Goal: Use online tool/utility: Utilize a website feature to perform a specific function

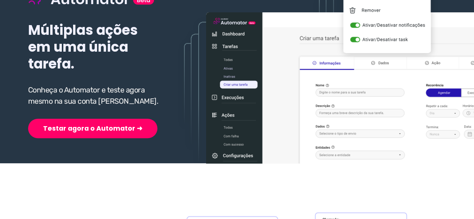
scroll to position [113, 0]
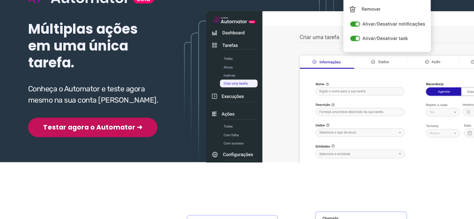
click at [80, 130] on button "Testar agora o Automator ➜" at bounding box center [92, 128] width 129 height 20
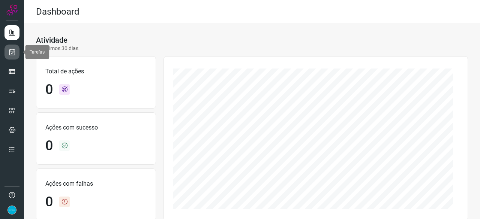
click at [14, 48] on link at bounding box center [12, 52] width 15 height 15
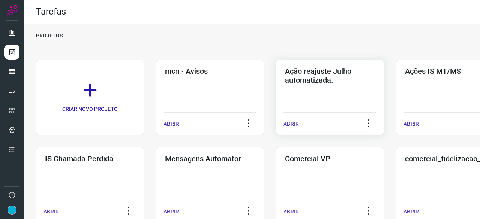
click at [288, 125] on p "ABRIR" at bounding box center [291, 124] width 15 height 8
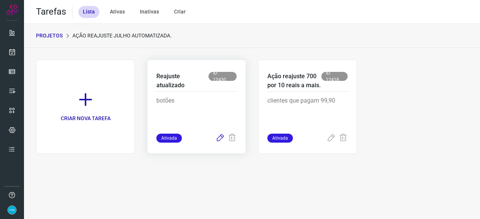
click at [222, 138] on icon at bounding box center [220, 138] width 9 height 9
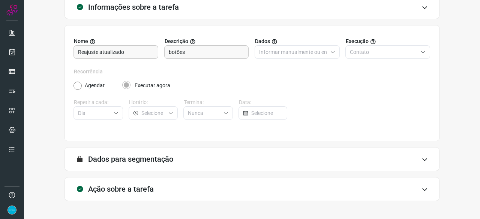
scroll to position [73, 0]
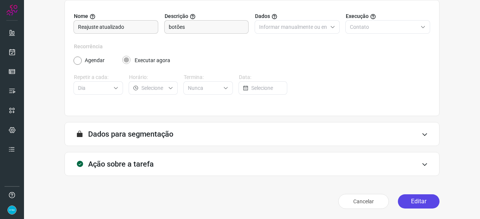
click at [420, 203] on button "Editar" at bounding box center [419, 202] width 42 height 14
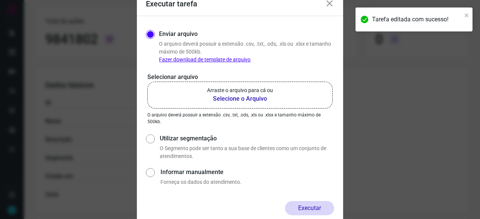
click at [230, 100] on b "Selecione o Arquivo" at bounding box center [240, 99] width 66 height 9
click at [0, 0] on input "Arraste o arquivo para cá ou Selecione o Arquivo" at bounding box center [0, 0] width 0 height 0
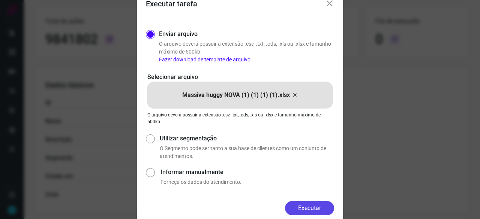
click at [318, 210] on button "Executar" at bounding box center [309, 208] width 49 height 14
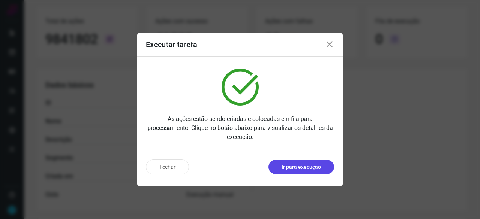
click at [297, 170] on p "Ir para execução" at bounding box center [301, 168] width 39 height 8
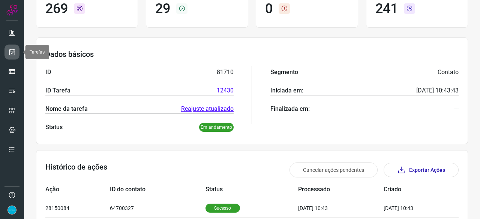
click at [16, 53] on link at bounding box center [12, 52] width 15 height 15
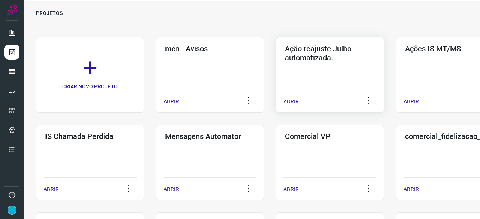
click at [290, 98] on p "ABRIR" at bounding box center [291, 102] width 15 height 8
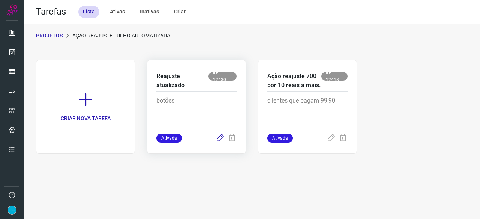
click at [220, 137] on icon at bounding box center [220, 138] width 9 height 9
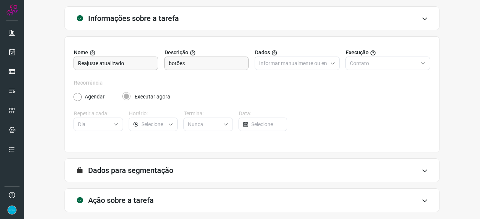
scroll to position [73, 0]
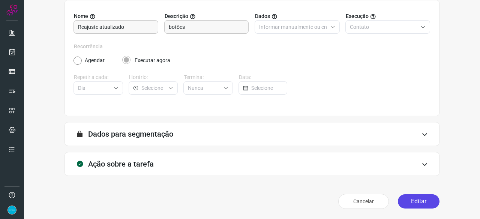
click at [422, 204] on button "Editar" at bounding box center [419, 202] width 42 height 14
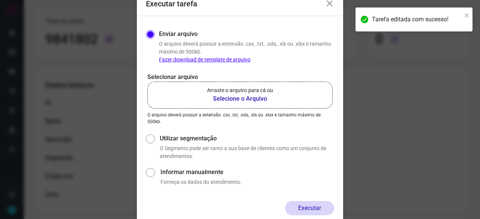
click at [218, 99] on b "Selecione o Arquivo" at bounding box center [240, 99] width 66 height 9
click at [0, 0] on input "Arraste o arquivo para cá ou Selecione o Arquivo" at bounding box center [0, 0] width 0 height 0
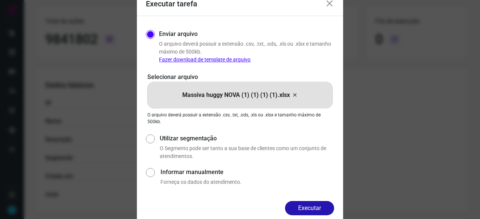
drag, startPoint x: 309, startPoint y: 206, endPoint x: 317, endPoint y: 207, distance: 7.3
click at [310, 206] on button "Executar" at bounding box center [309, 208] width 49 height 14
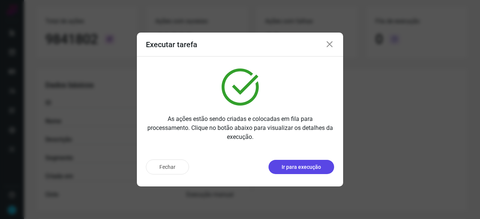
click at [300, 169] on p "Ir para execução" at bounding box center [301, 168] width 39 height 8
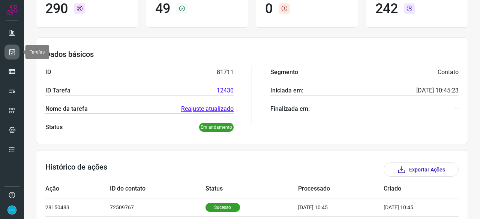
click at [13, 48] on icon at bounding box center [12, 52] width 8 height 8
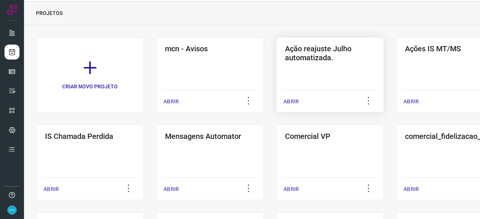
click at [297, 99] on p "ABRIR" at bounding box center [291, 102] width 15 height 8
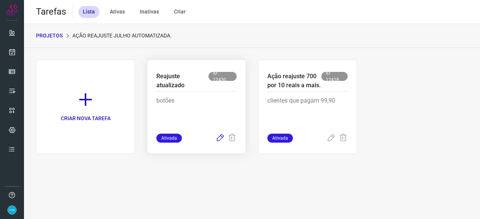
click at [219, 138] on icon at bounding box center [220, 138] width 9 height 9
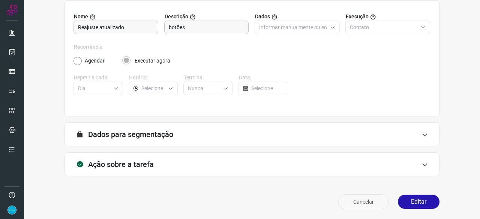
scroll to position [73, 0]
click at [403, 204] on button "Editar" at bounding box center [419, 202] width 42 height 14
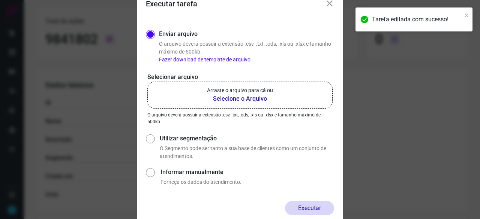
click at [220, 99] on b "Selecione o Arquivo" at bounding box center [240, 99] width 66 height 9
click at [0, 0] on input "Arraste o arquivo para cá ou Selecione o Arquivo" at bounding box center [0, 0] width 0 height 0
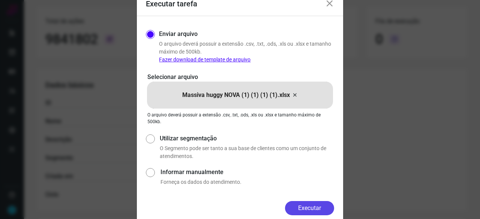
click at [326, 210] on button "Executar" at bounding box center [309, 208] width 49 height 14
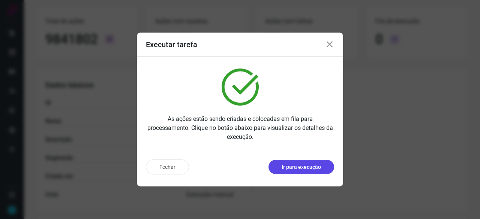
click at [294, 167] on p "Ir para execução" at bounding box center [301, 168] width 39 height 8
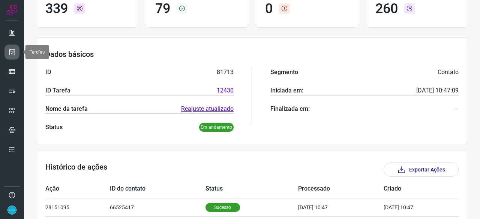
click at [12, 51] on icon at bounding box center [12, 52] width 8 height 8
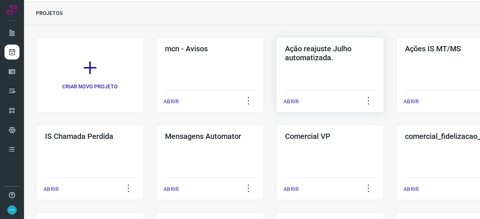
click at [296, 100] on p "ABRIR" at bounding box center [291, 102] width 15 height 8
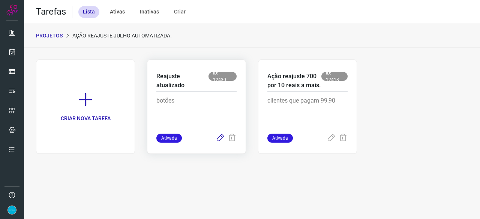
click at [218, 137] on icon at bounding box center [220, 138] width 9 height 9
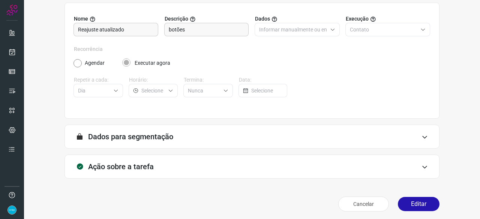
scroll to position [73, 0]
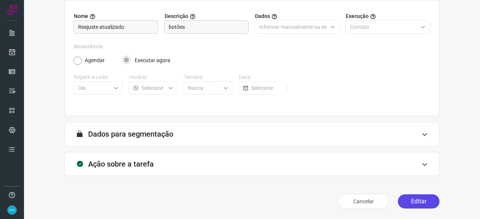
click at [413, 200] on button "Editar" at bounding box center [419, 202] width 42 height 14
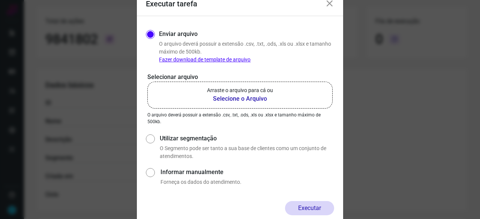
click at [227, 99] on b "Selecione o Arquivo" at bounding box center [240, 99] width 66 height 9
click at [0, 0] on input "Arraste o arquivo para cá ou Selecione o Arquivo" at bounding box center [0, 0] width 0 height 0
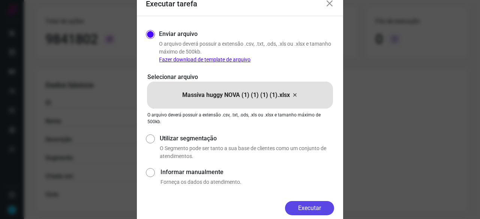
click at [318, 207] on button "Executar" at bounding box center [309, 208] width 49 height 14
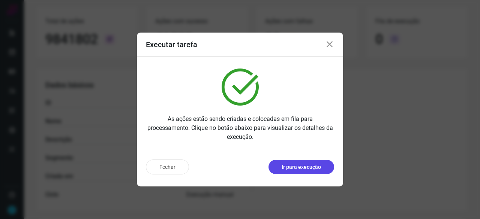
click at [316, 171] on button "Ir para execução" at bounding box center [302, 167] width 66 height 14
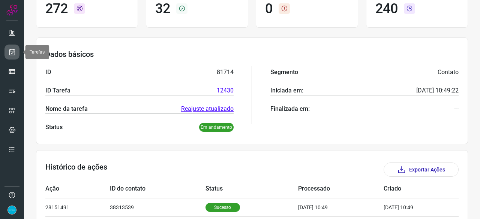
click at [12, 49] on icon at bounding box center [12, 52] width 8 height 8
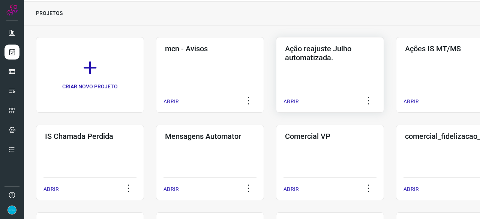
click at [284, 102] on p "ABRIR" at bounding box center [291, 102] width 15 height 8
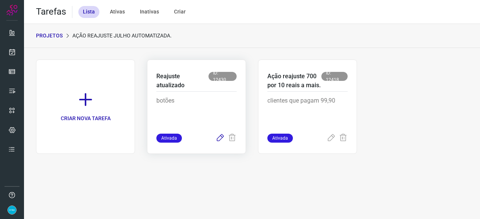
click at [221, 138] on icon at bounding box center [220, 138] width 9 height 9
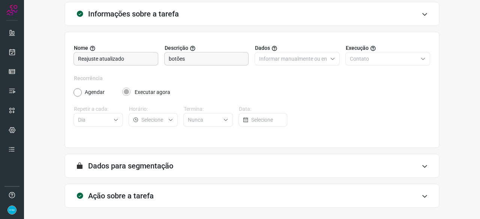
scroll to position [73, 0]
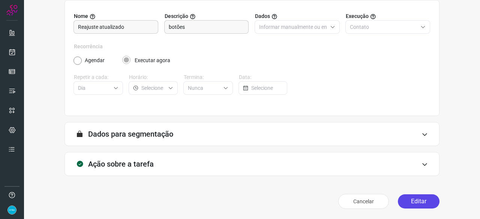
click at [411, 203] on button "Editar" at bounding box center [419, 202] width 42 height 14
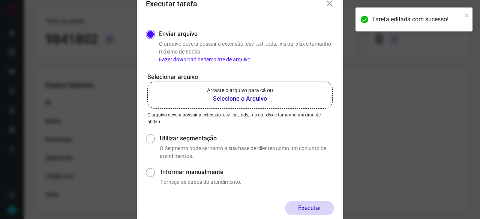
click at [235, 99] on b "Selecione o Arquivo" at bounding box center [240, 99] width 66 height 9
click at [0, 0] on input "Arraste o arquivo para cá ou Selecione o Arquivo" at bounding box center [0, 0] width 0 height 0
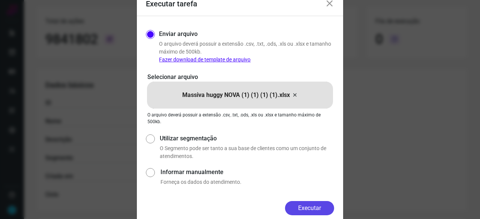
click at [297, 210] on button "Executar" at bounding box center [309, 208] width 49 height 14
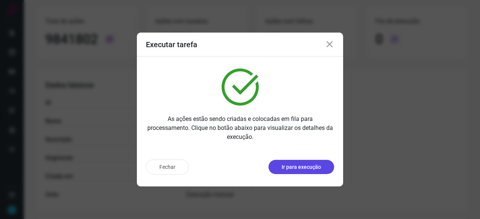
click at [283, 165] on p "Ir para execução" at bounding box center [301, 168] width 39 height 8
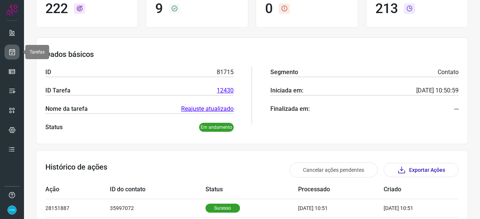
click at [14, 53] on icon at bounding box center [12, 52] width 8 height 8
